Goal: Navigation & Orientation: Go to known website

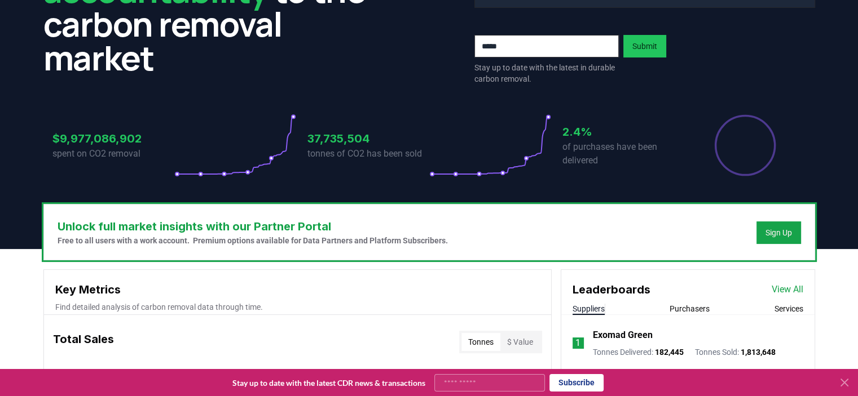
scroll to position [158, 0]
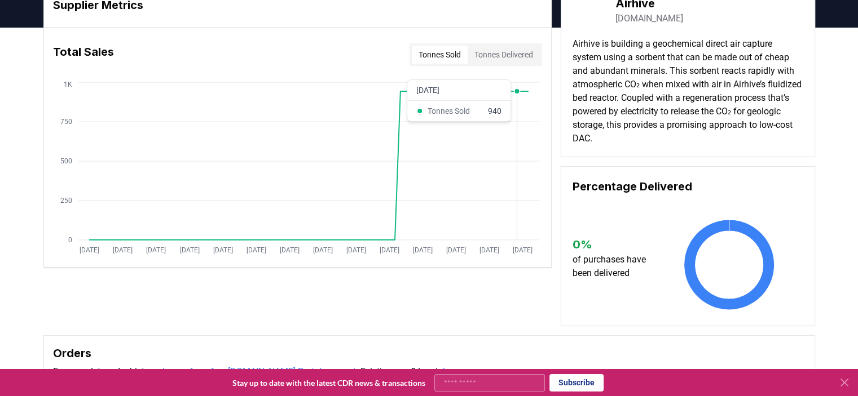
scroll to position [113, 0]
